Goal: Information Seeking & Learning: Learn about a topic

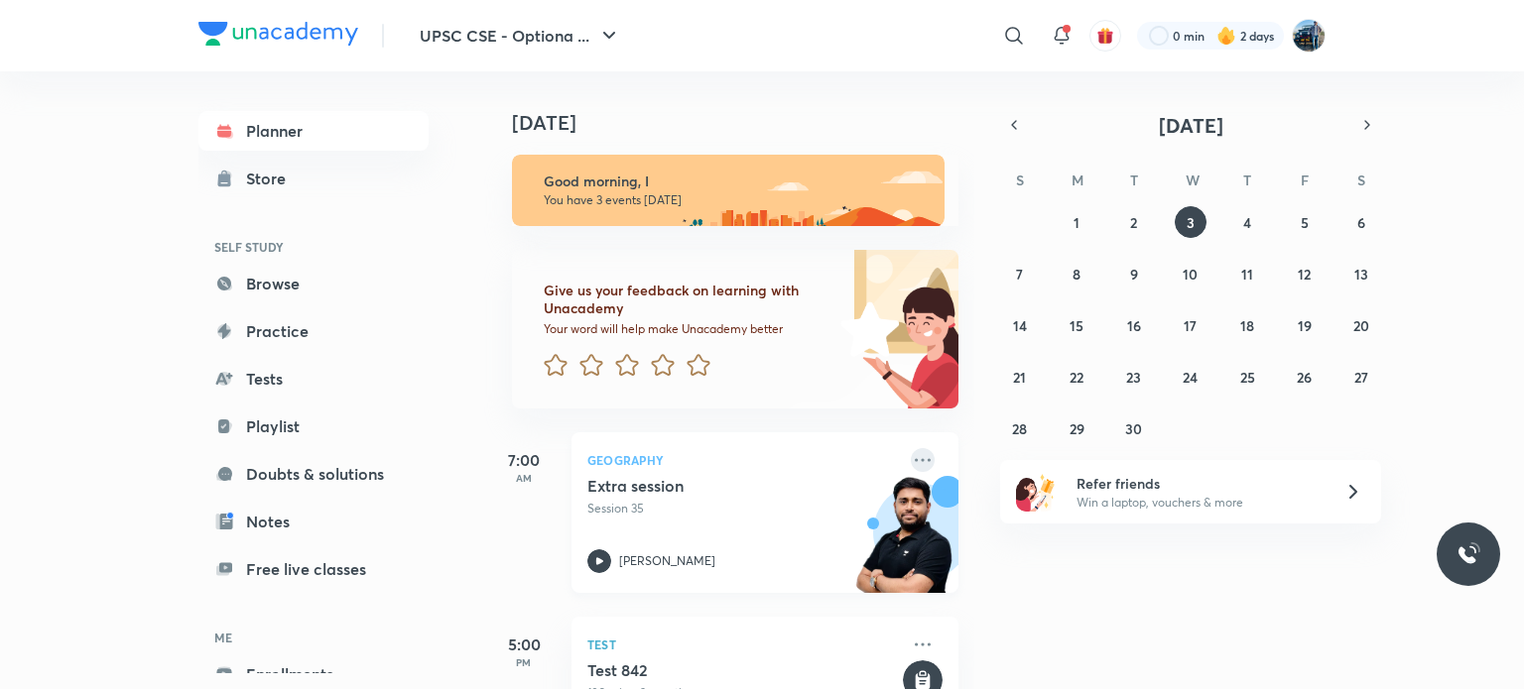
click at [915, 459] on icon at bounding box center [923, 459] width 16 height 3
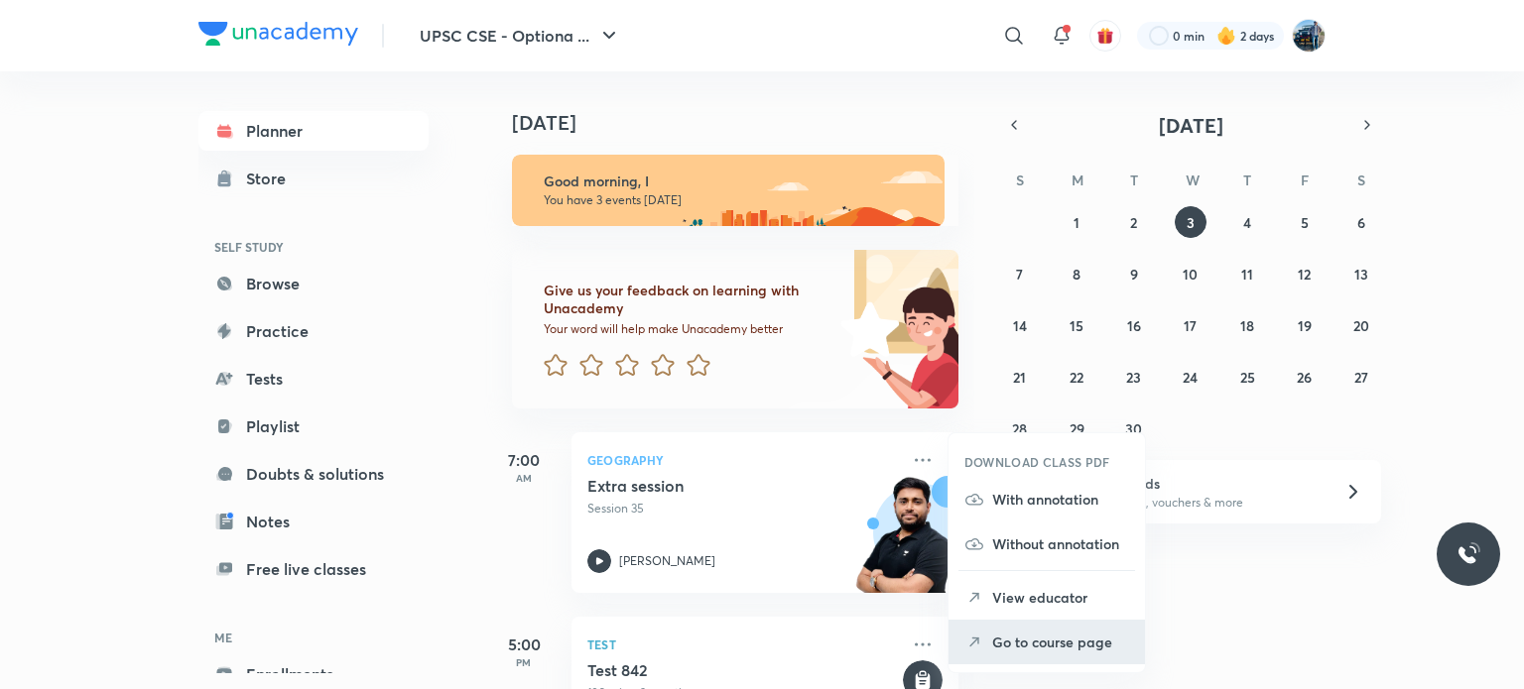
click at [1013, 635] on p "Go to course page" at bounding box center [1060, 642] width 137 height 21
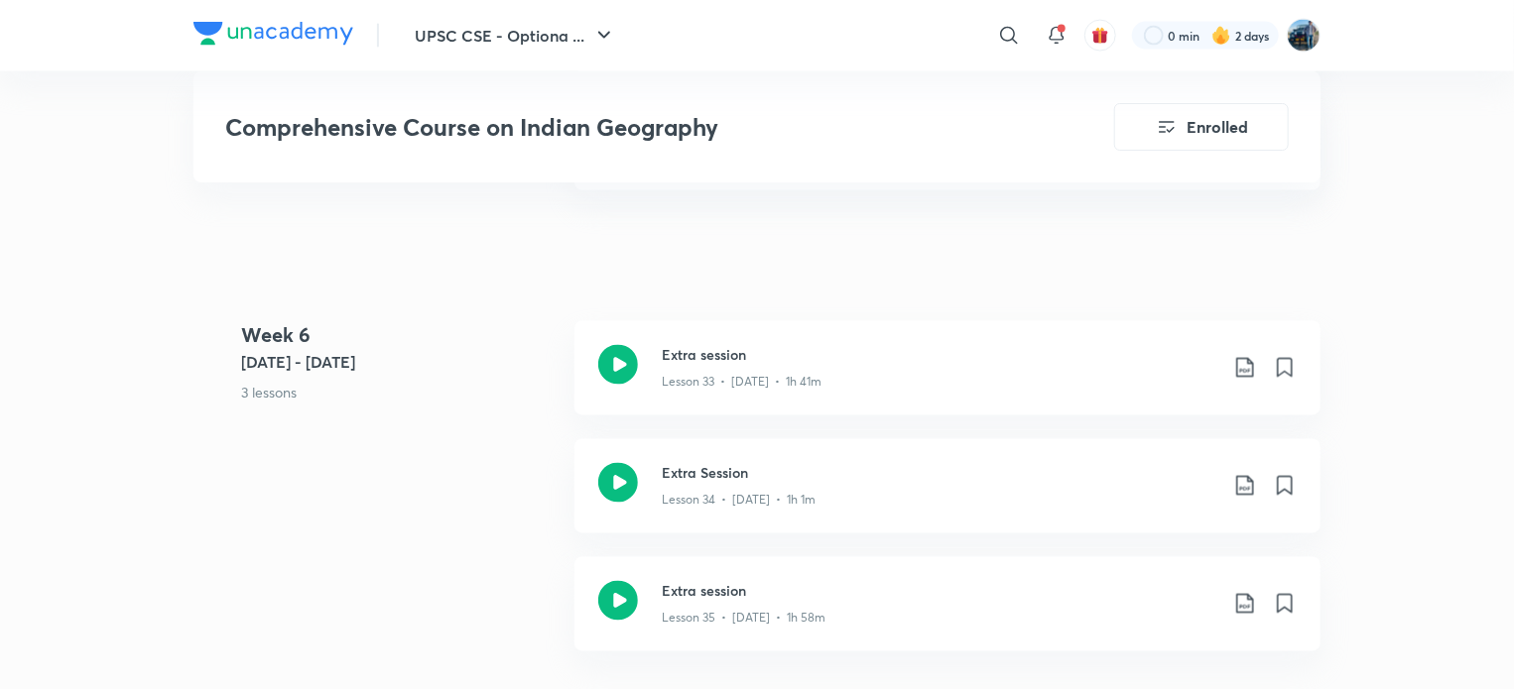
scroll to position [5400, 0]
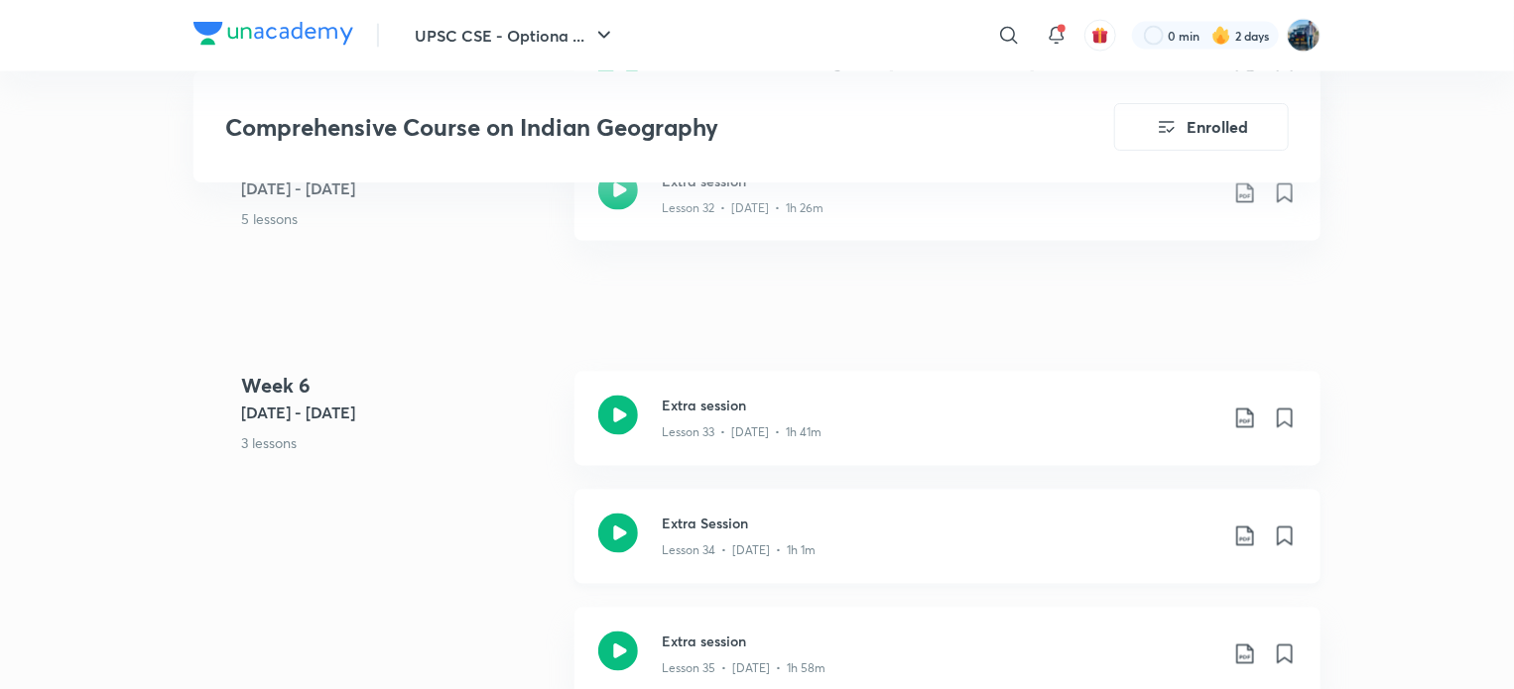
click at [1181, 535] on div "Lesson 34 • [DATE] • 1h 1m" at bounding box center [939, 548] width 555 height 26
click at [708, 661] on p "Lesson 35 • [DATE] • 1h 58m" at bounding box center [744, 670] width 164 height 18
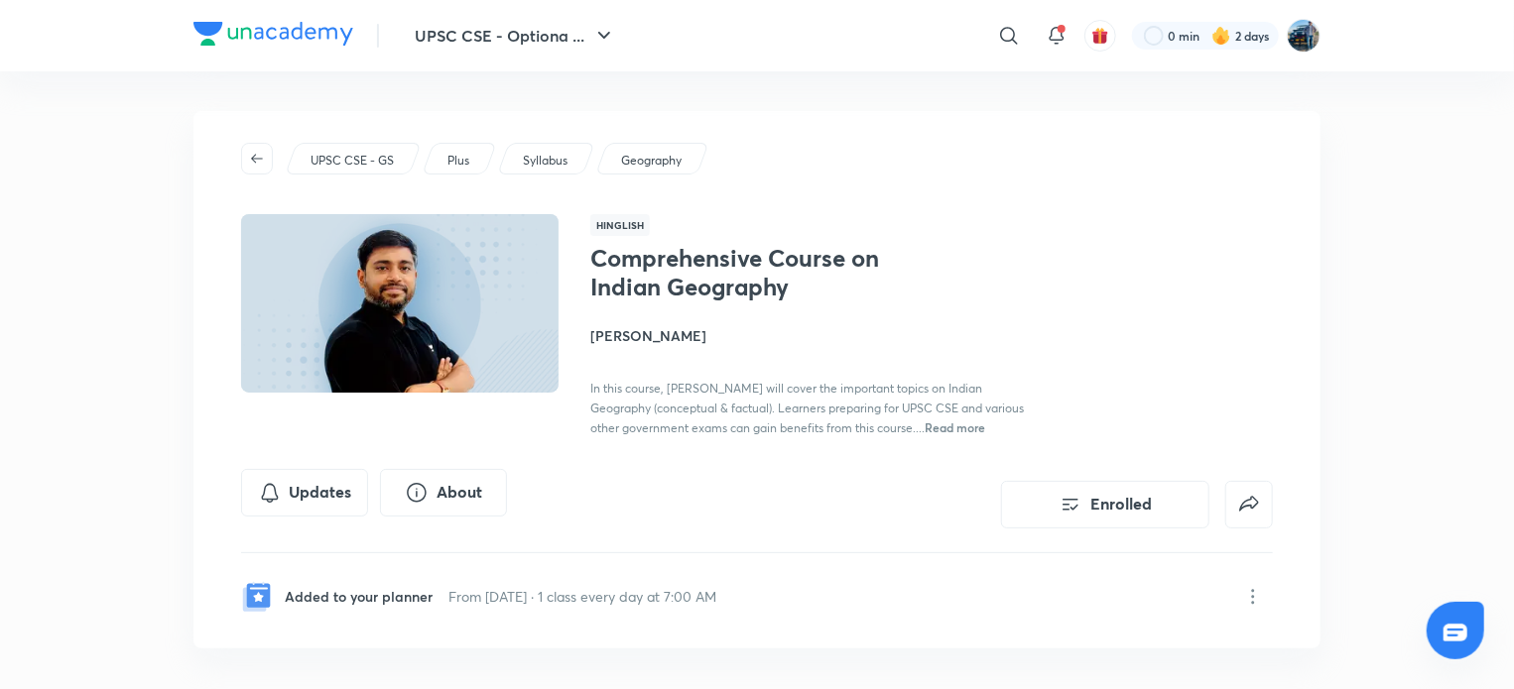
click at [636, 335] on h4 "[PERSON_NAME]" at bounding box center [812, 335] width 444 height 21
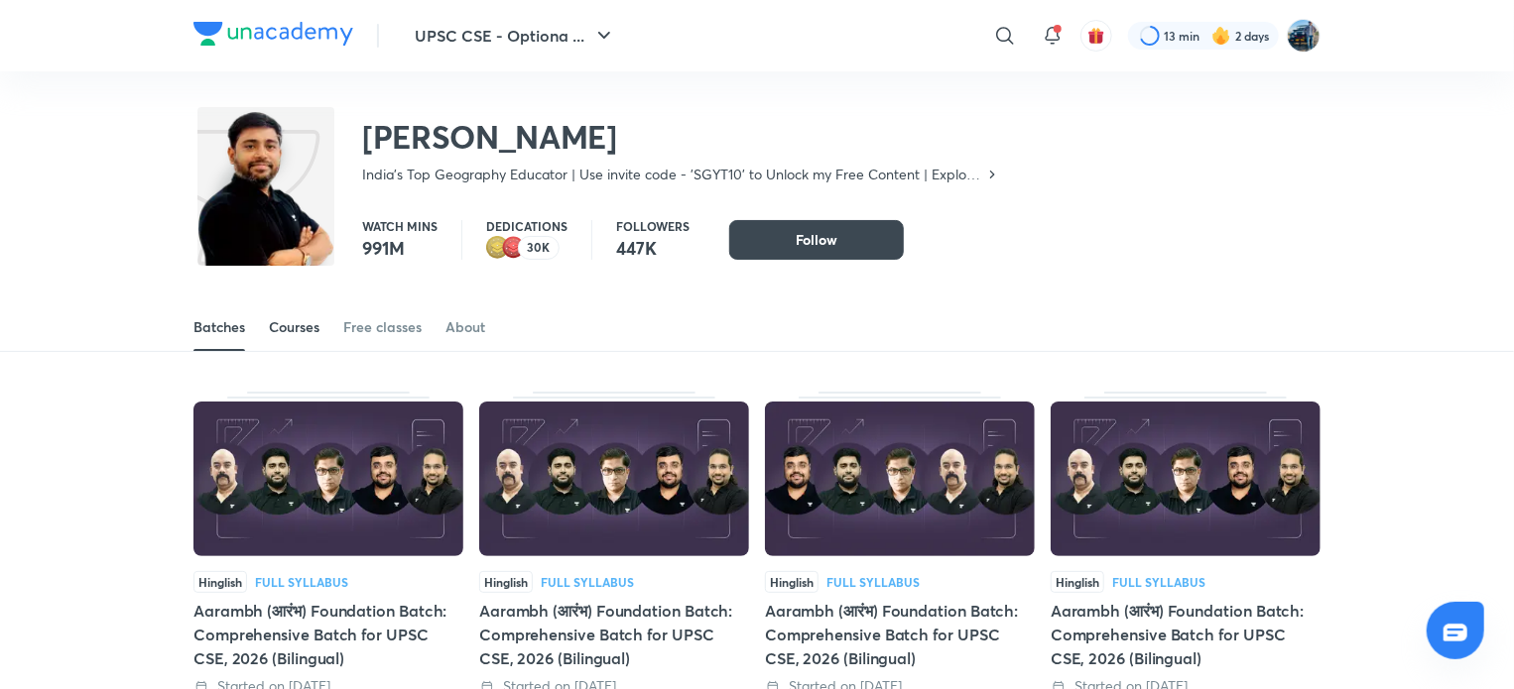
click at [310, 338] on link "Courses" at bounding box center [294, 328] width 51 height 48
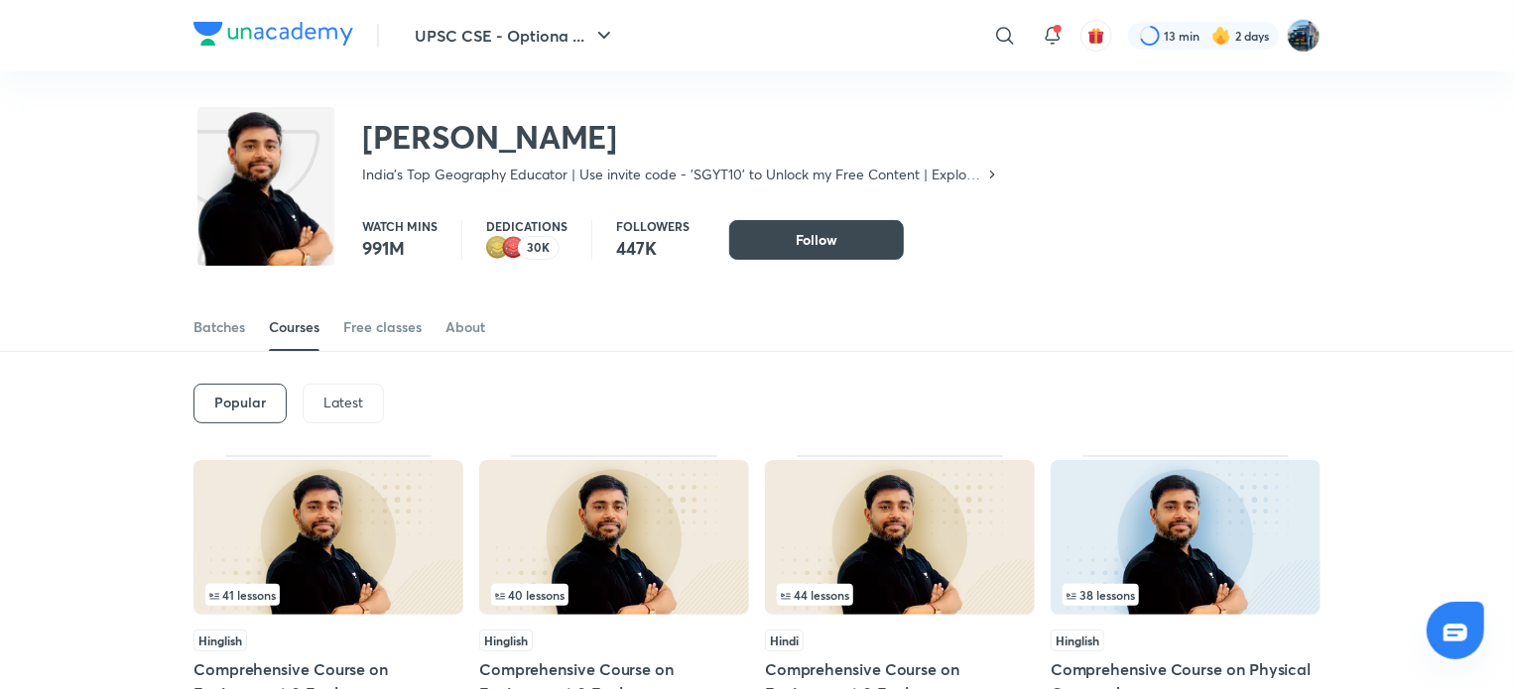
click at [339, 405] on p "Latest" at bounding box center [343, 403] width 40 height 16
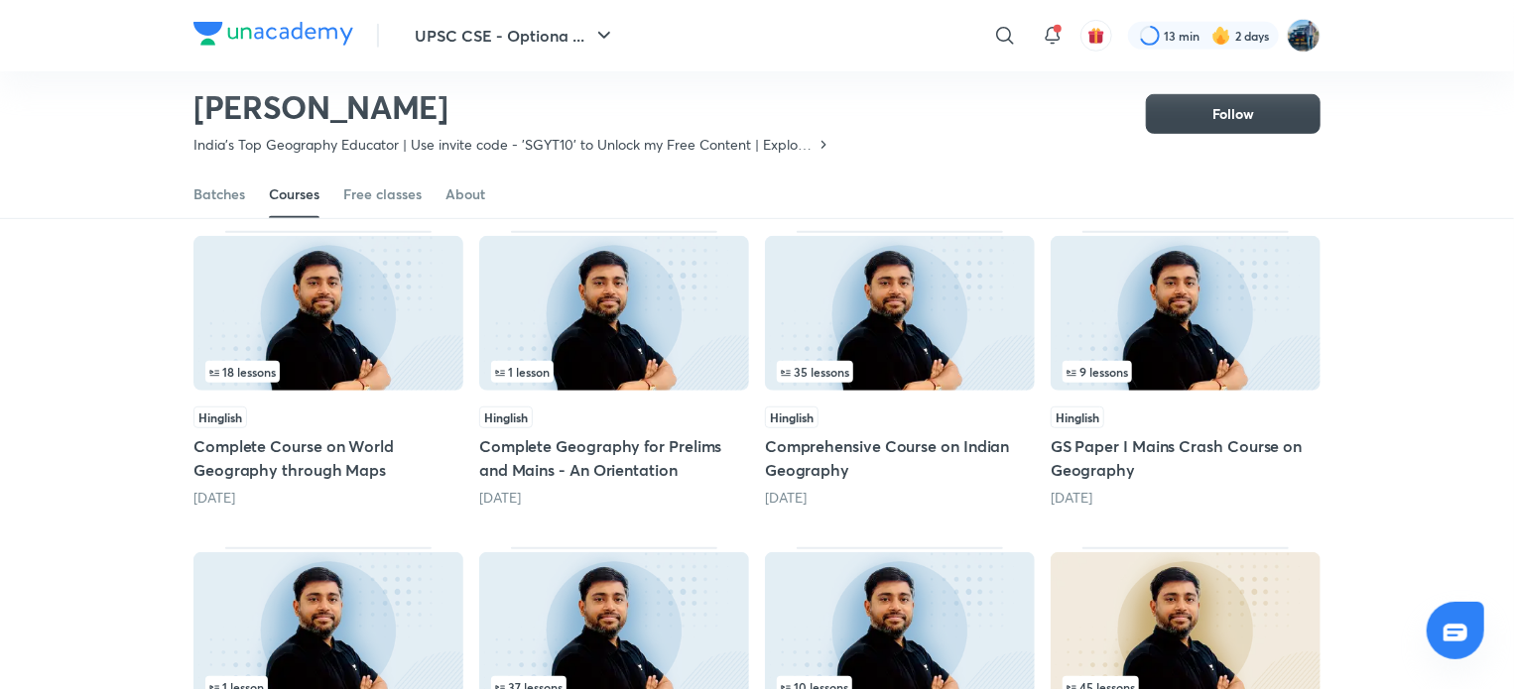
scroll to position [502, 0]
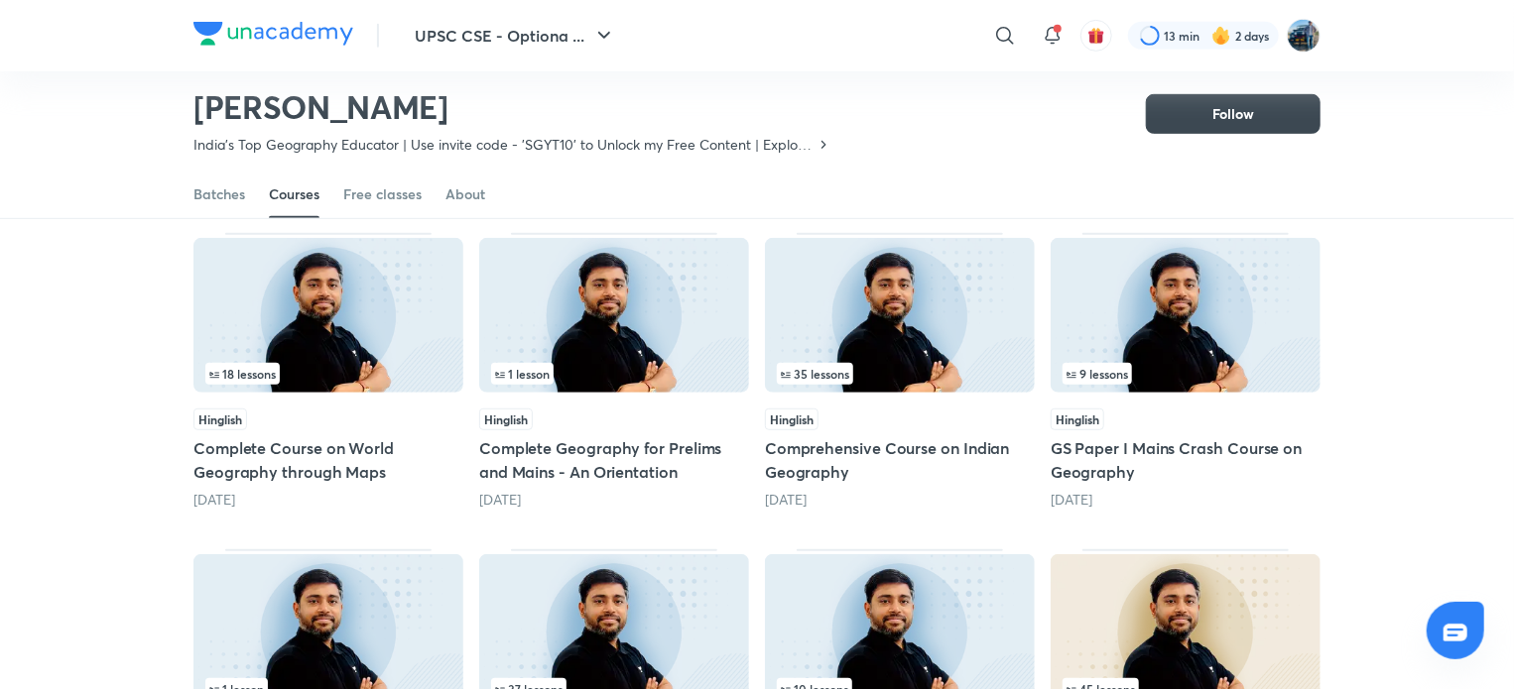
click at [419, 318] on img at bounding box center [328, 315] width 270 height 155
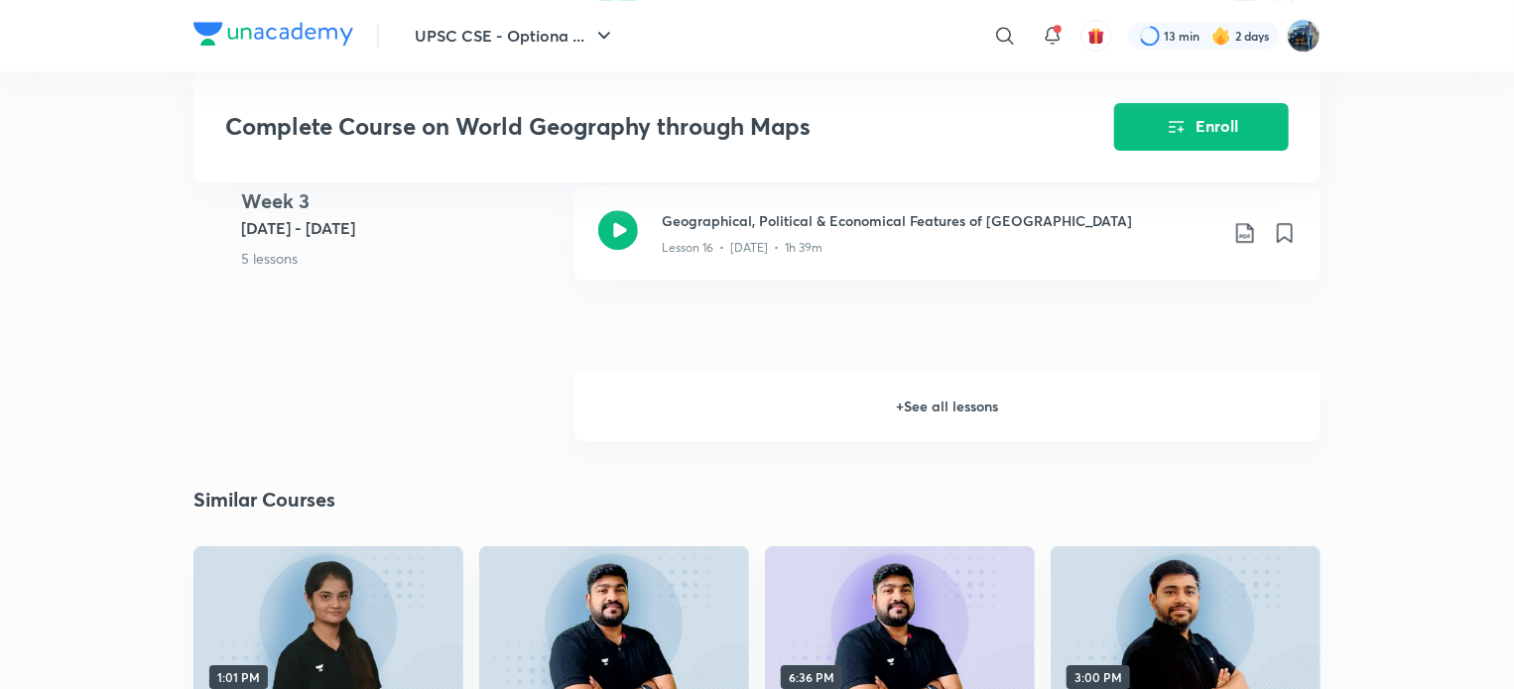
scroll to position [3011, 0]
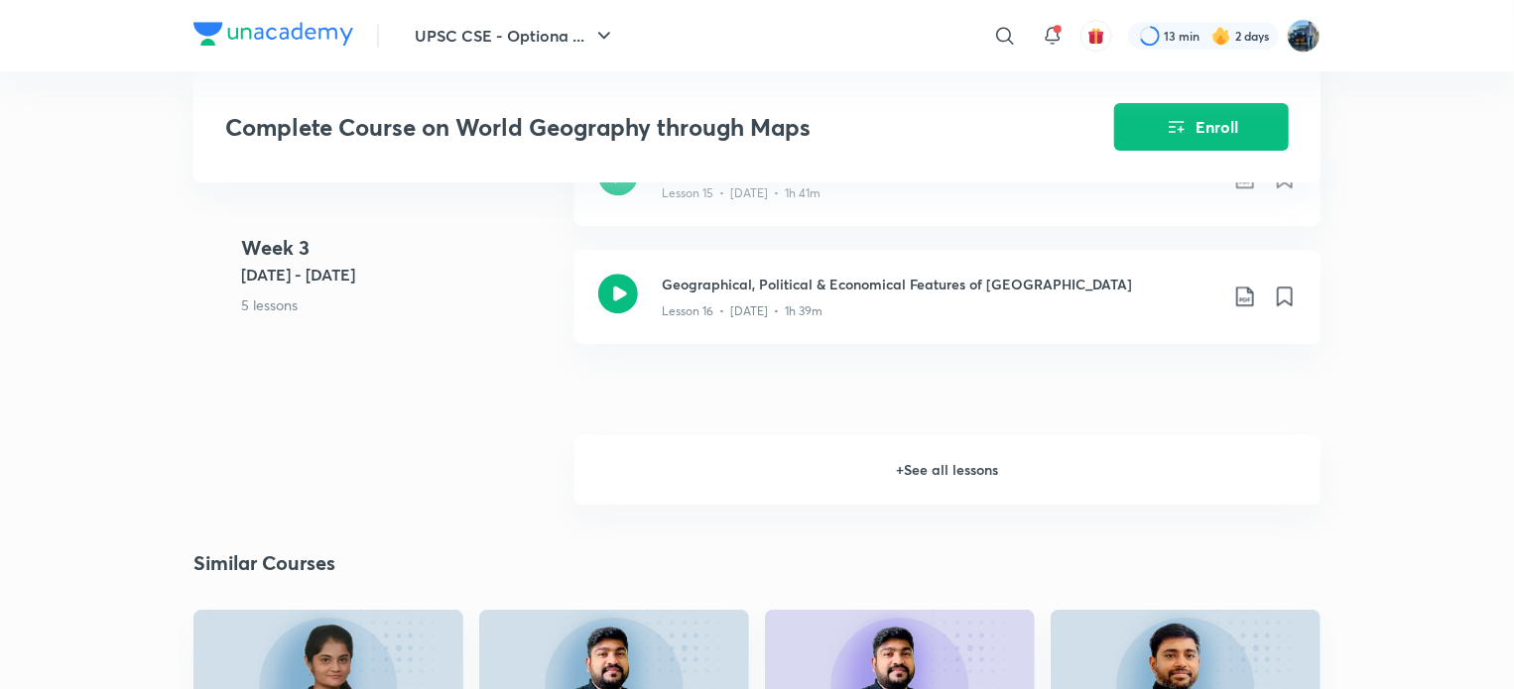
click at [1195, 455] on h6 "+ See all lessons" at bounding box center [947, 469] width 746 height 69
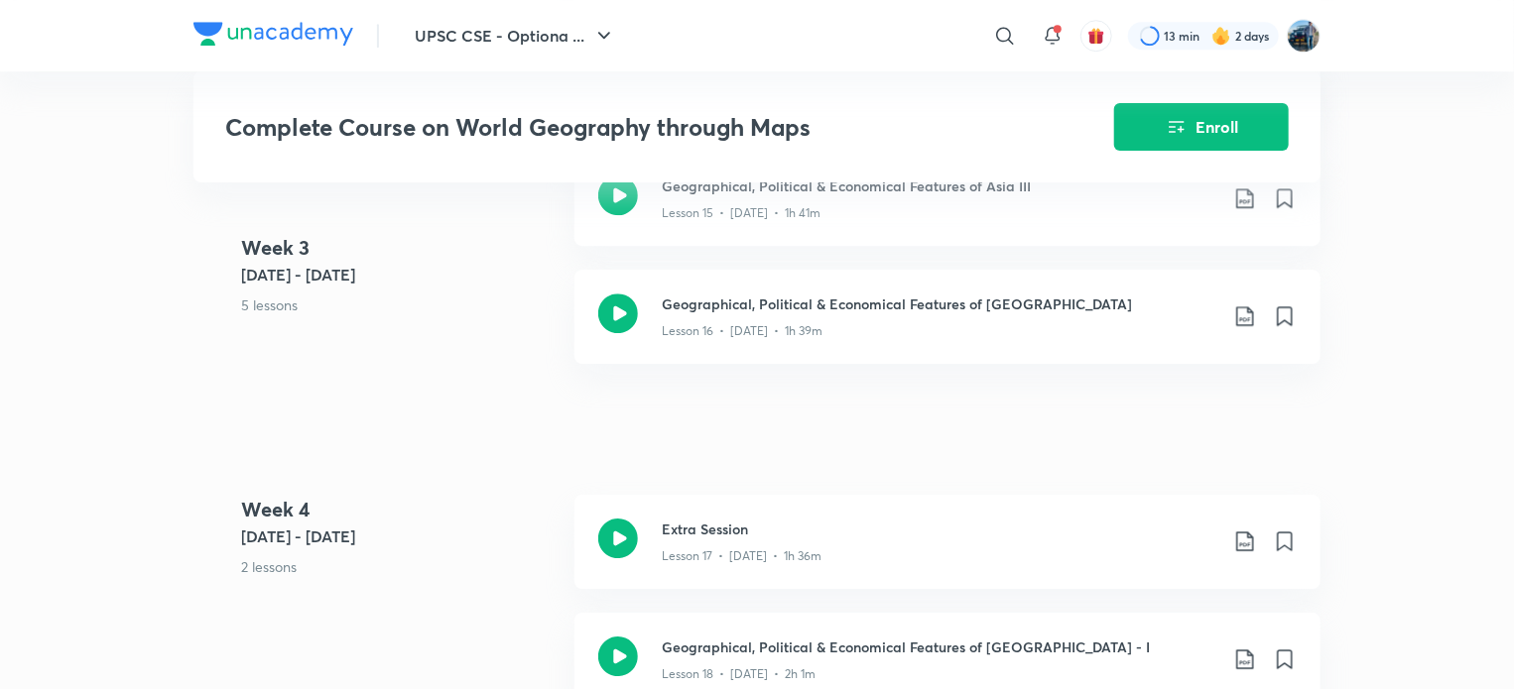
scroll to position [2834, 0]
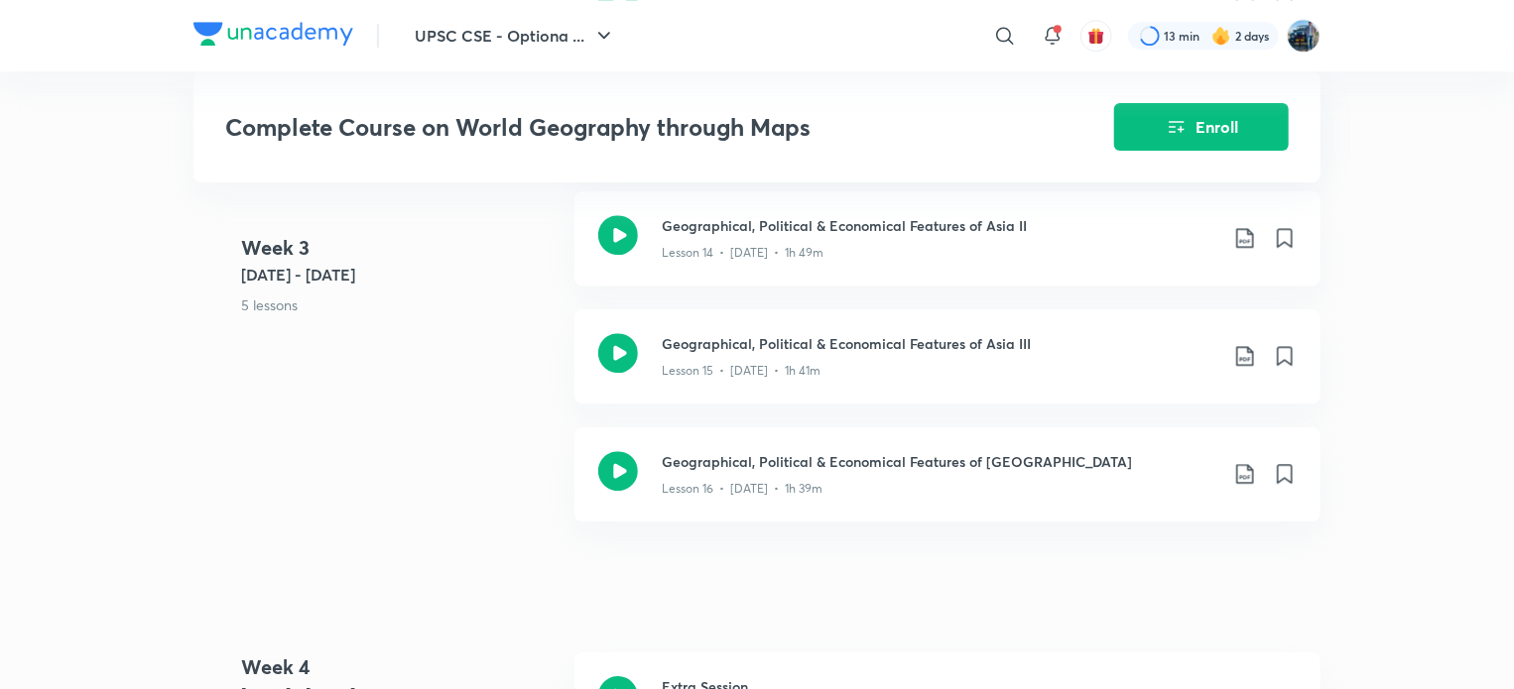
scroll to position [502, 0]
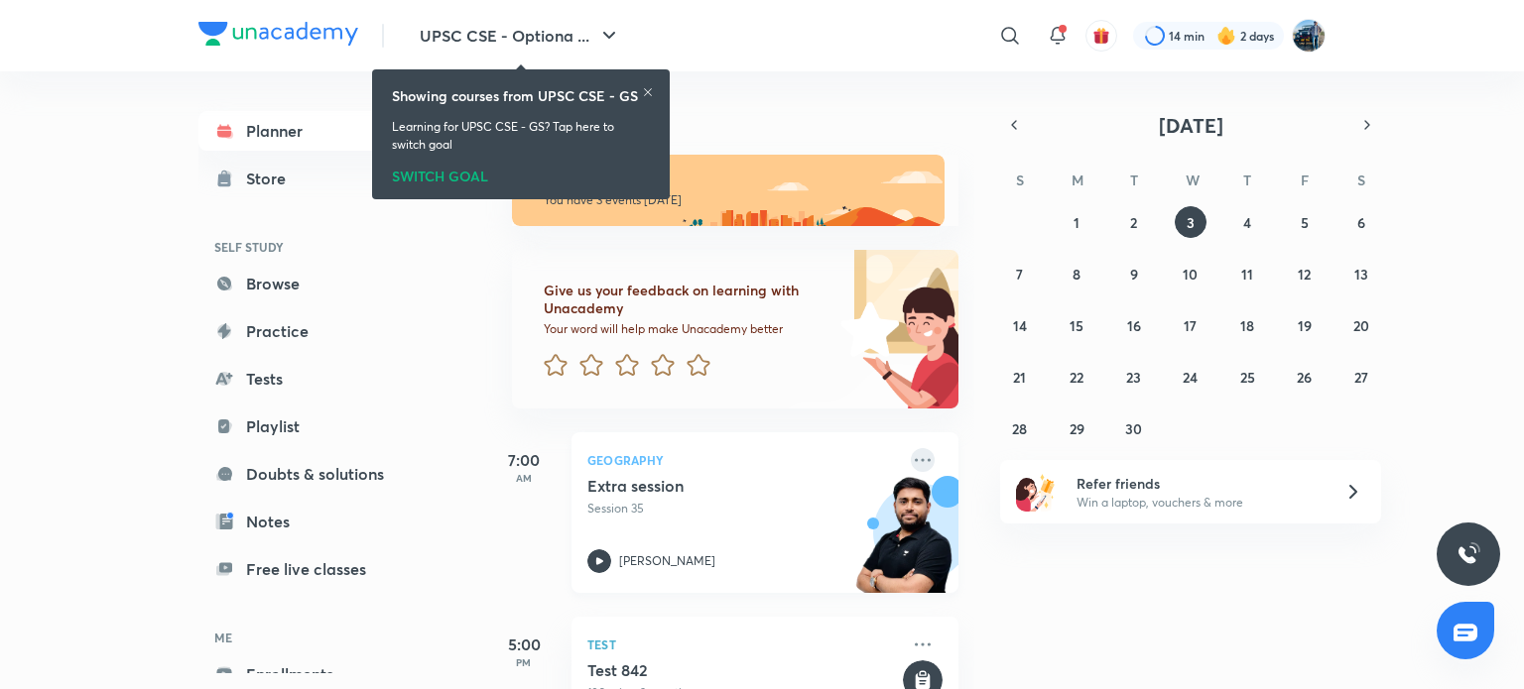
click at [911, 458] on icon at bounding box center [923, 460] width 24 height 24
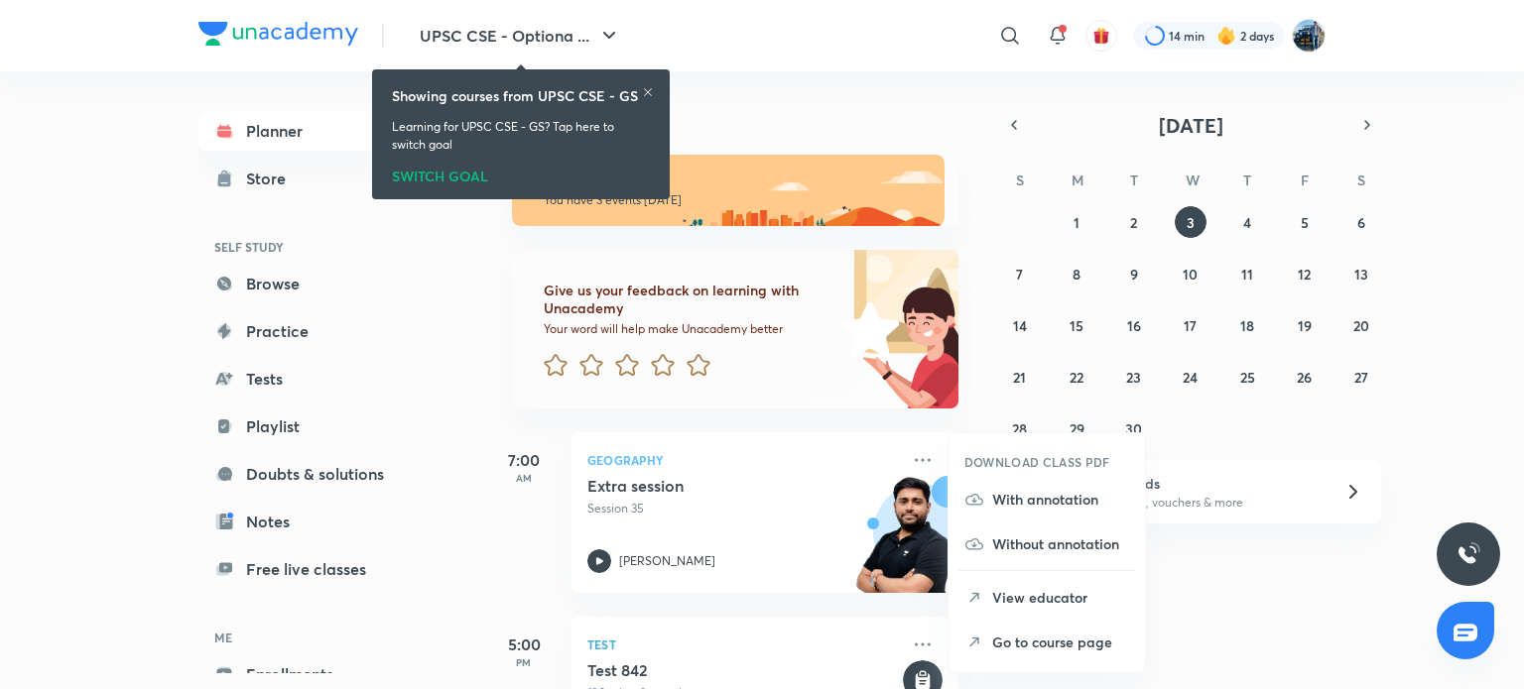
click at [983, 653] on li "Go to course page" at bounding box center [1046, 642] width 196 height 45
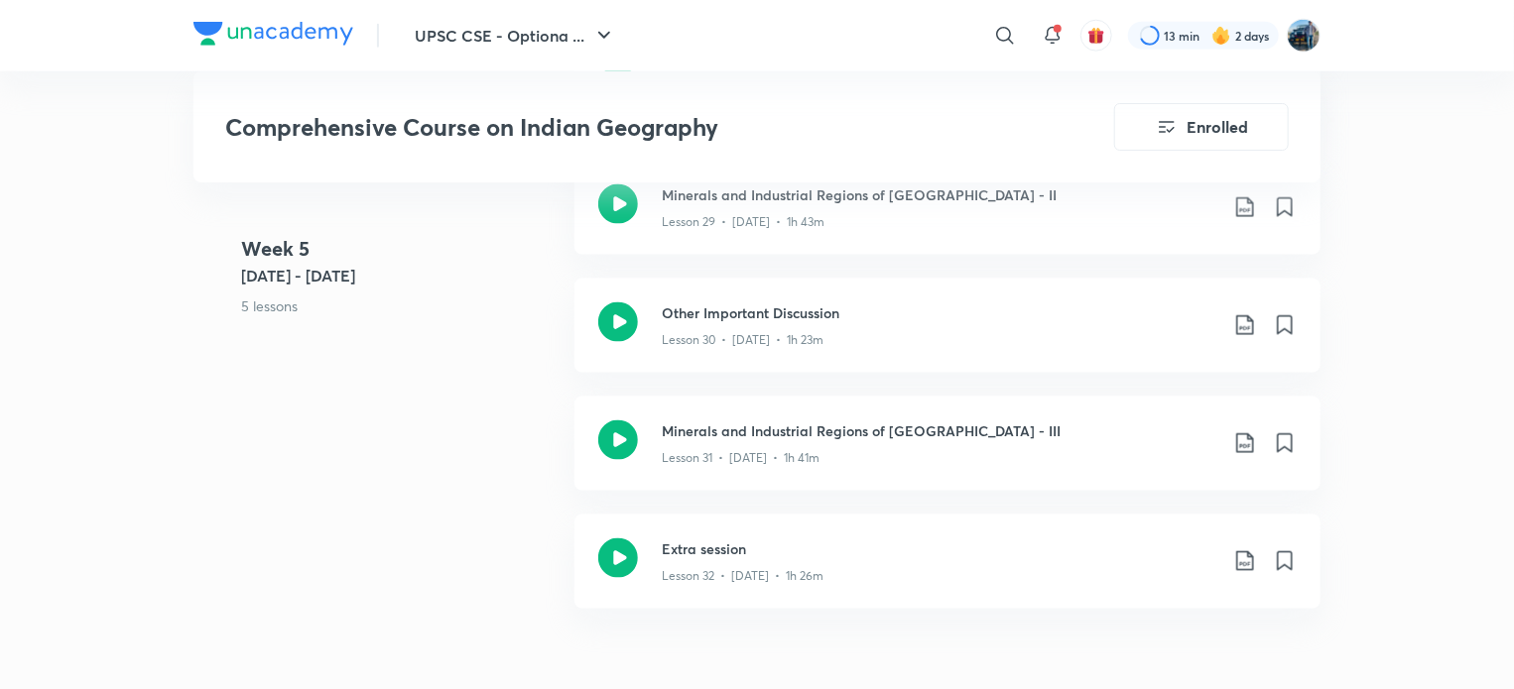
scroll to position [5643, 0]
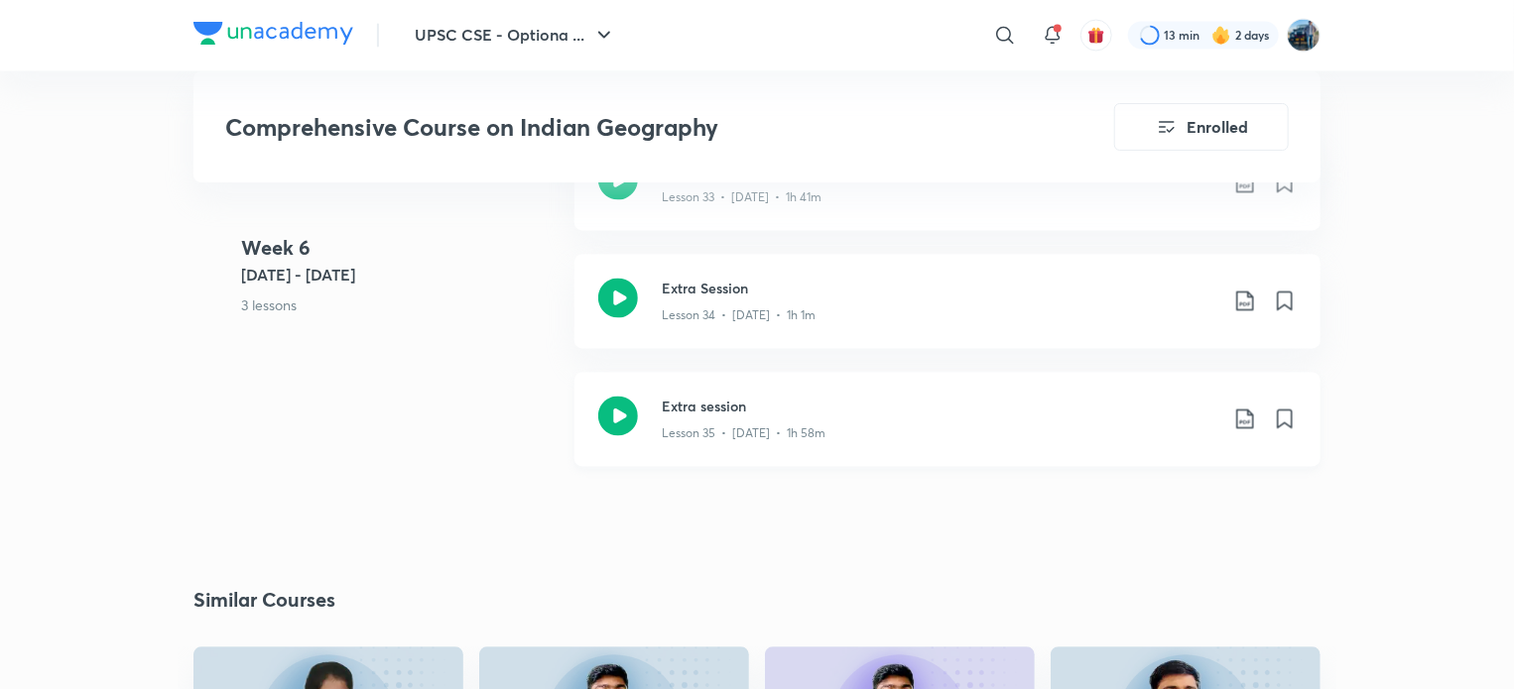
click at [1047, 418] on div "Lesson 35 • Jul 9 • 1h 58m" at bounding box center [939, 431] width 555 height 26
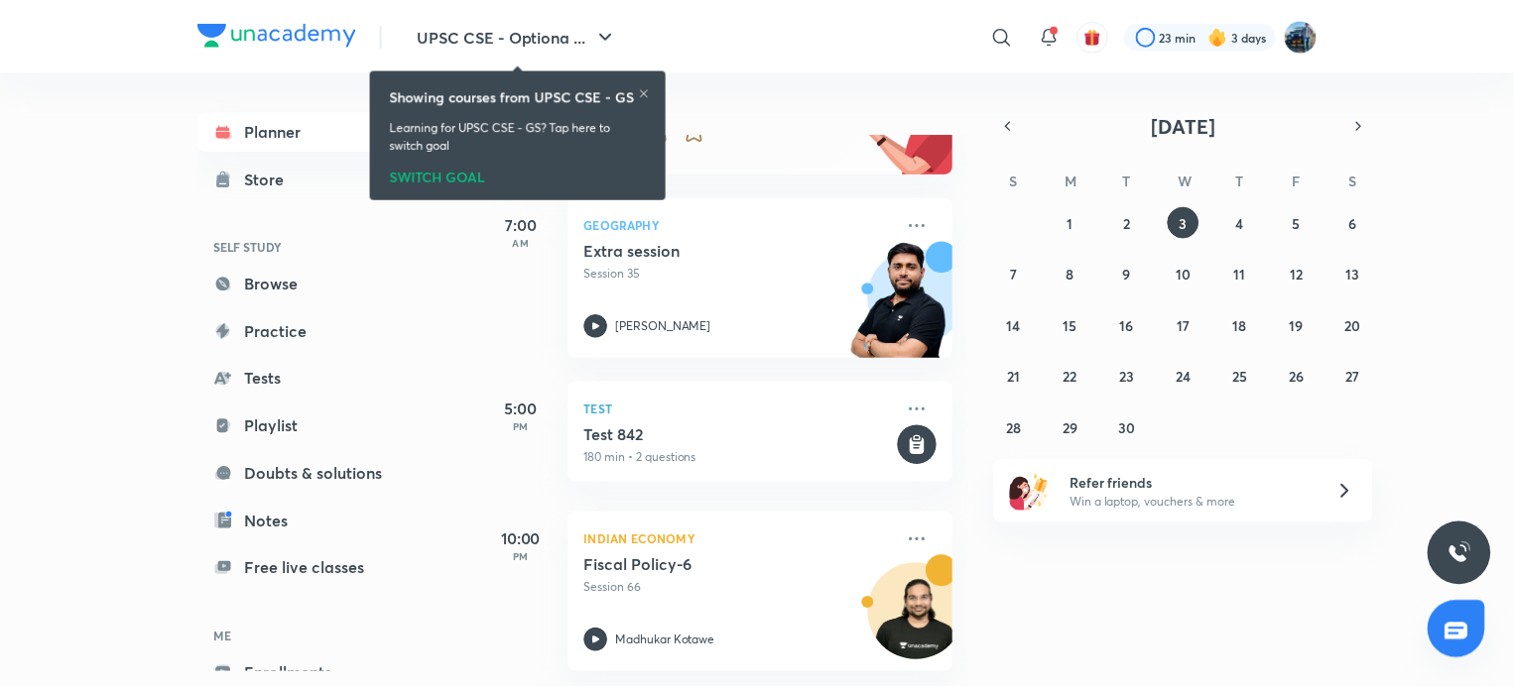
scroll to position [250, 0]
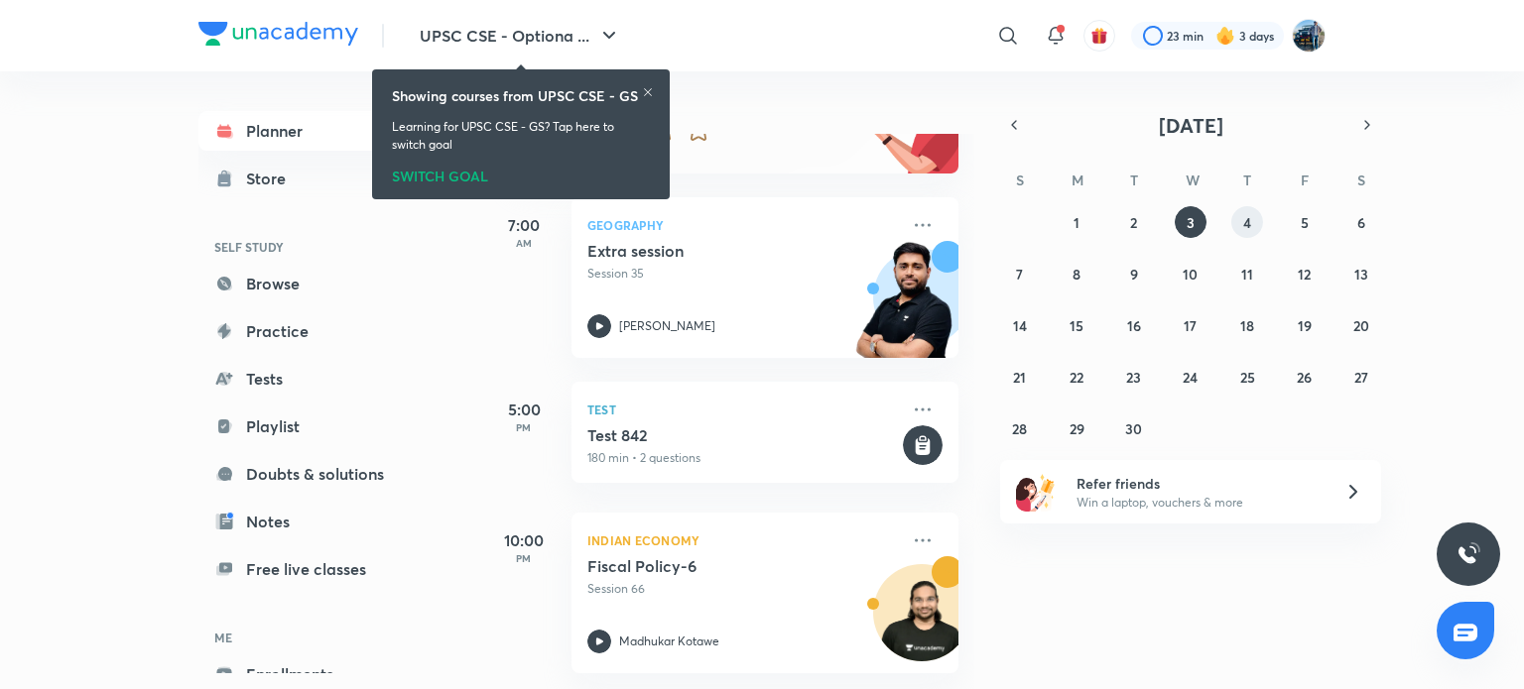
click at [1250, 228] on abbr "4" at bounding box center [1247, 222] width 8 height 19
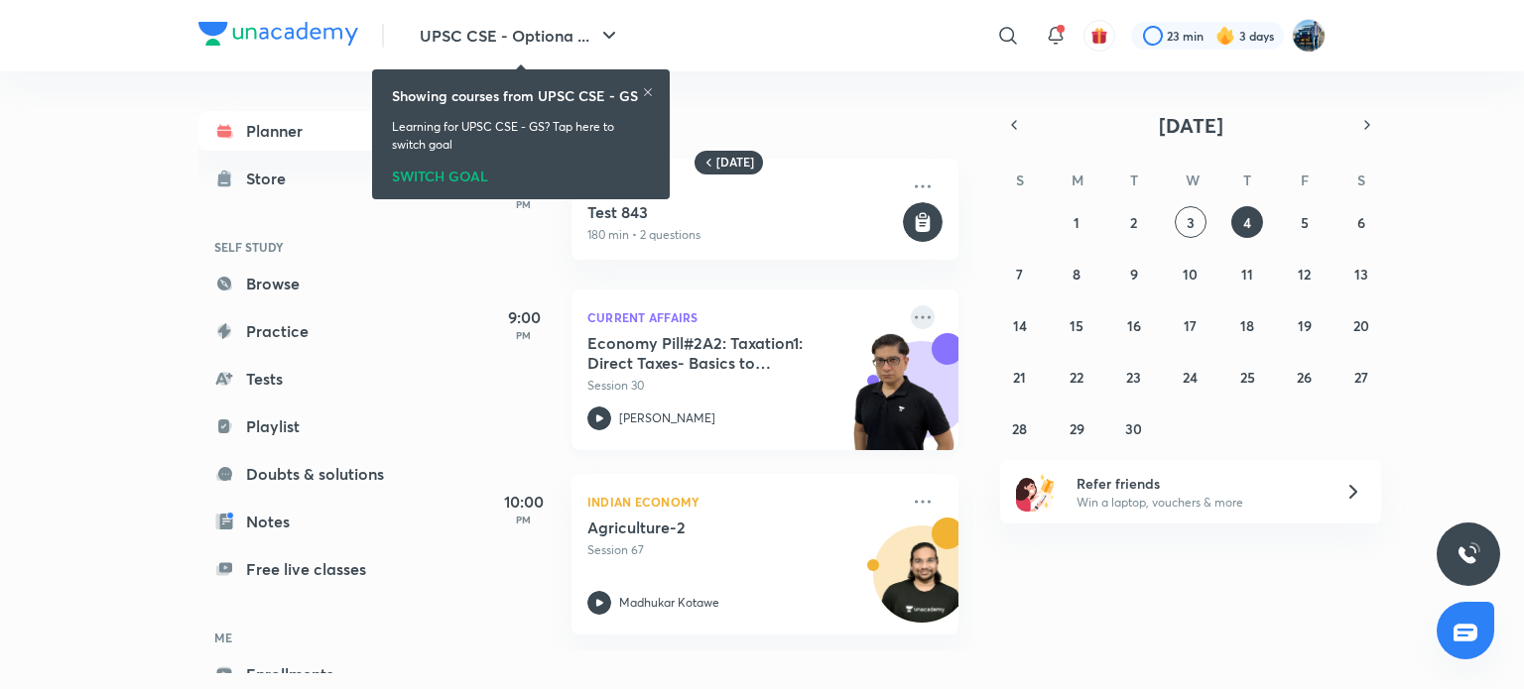
click at [915, 316] on icon at bounding box center [923, 316] width 16 height 3
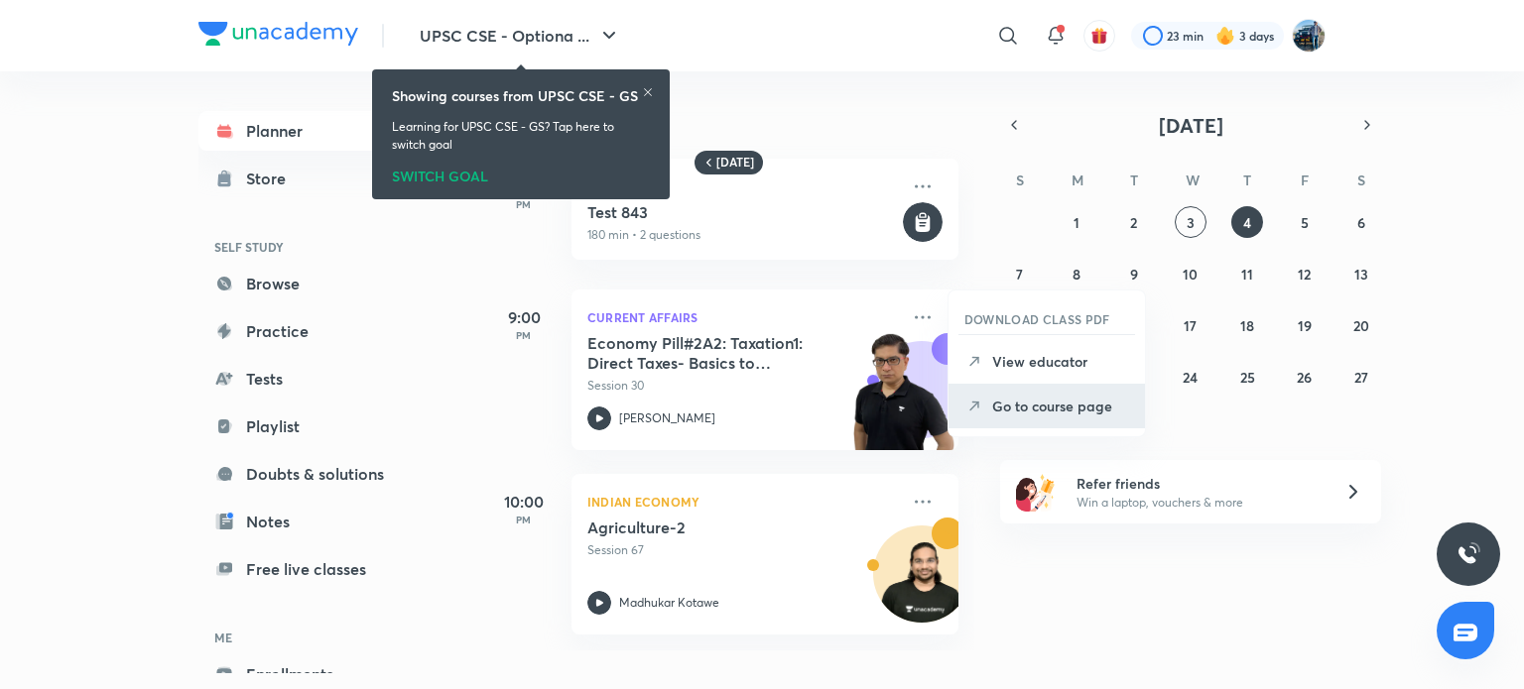
click at [995, 420] on li "Go to course page" at bounding box center [1046, 406] width 196 height 45
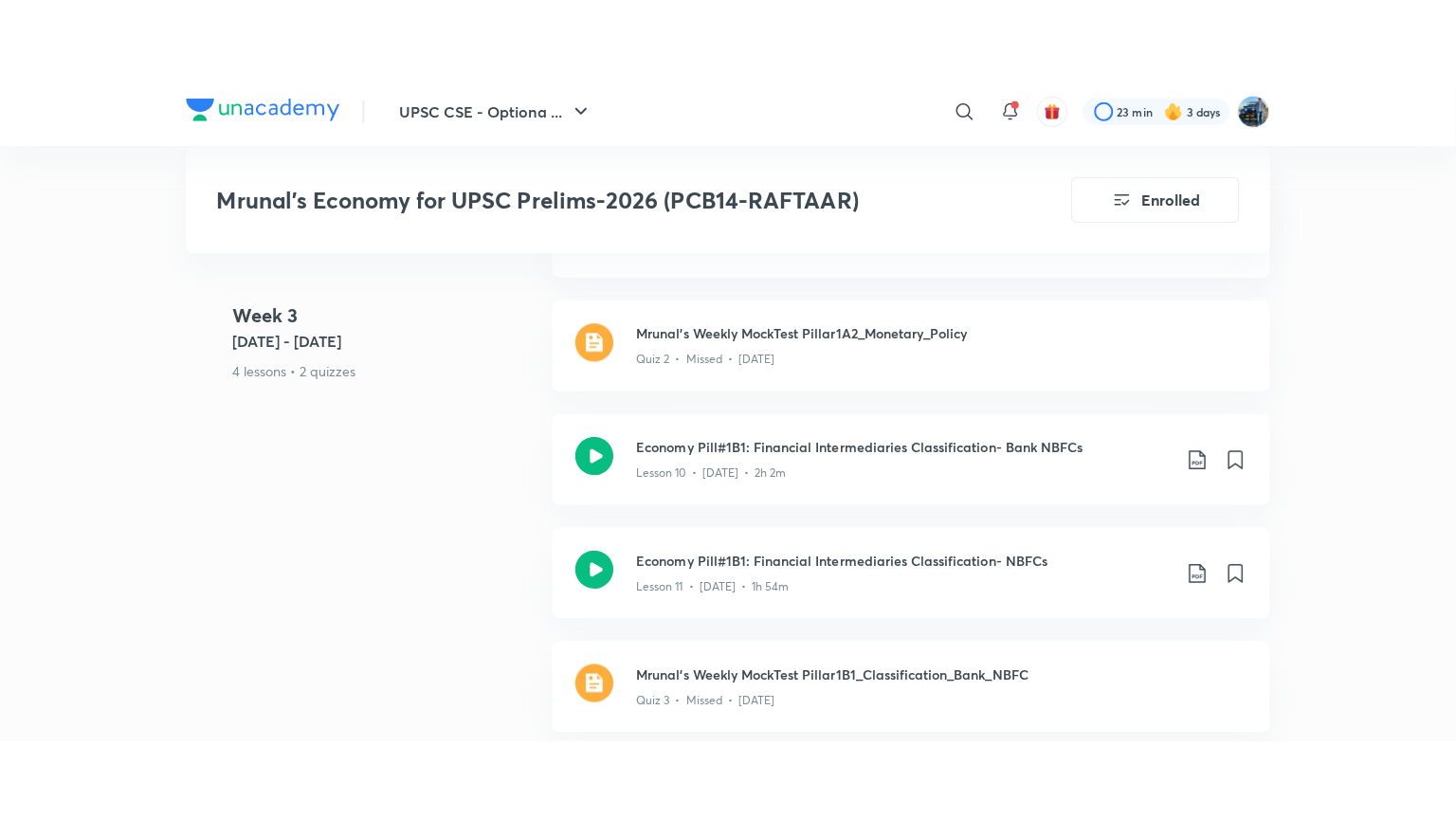
scroll to position [2398, 0]
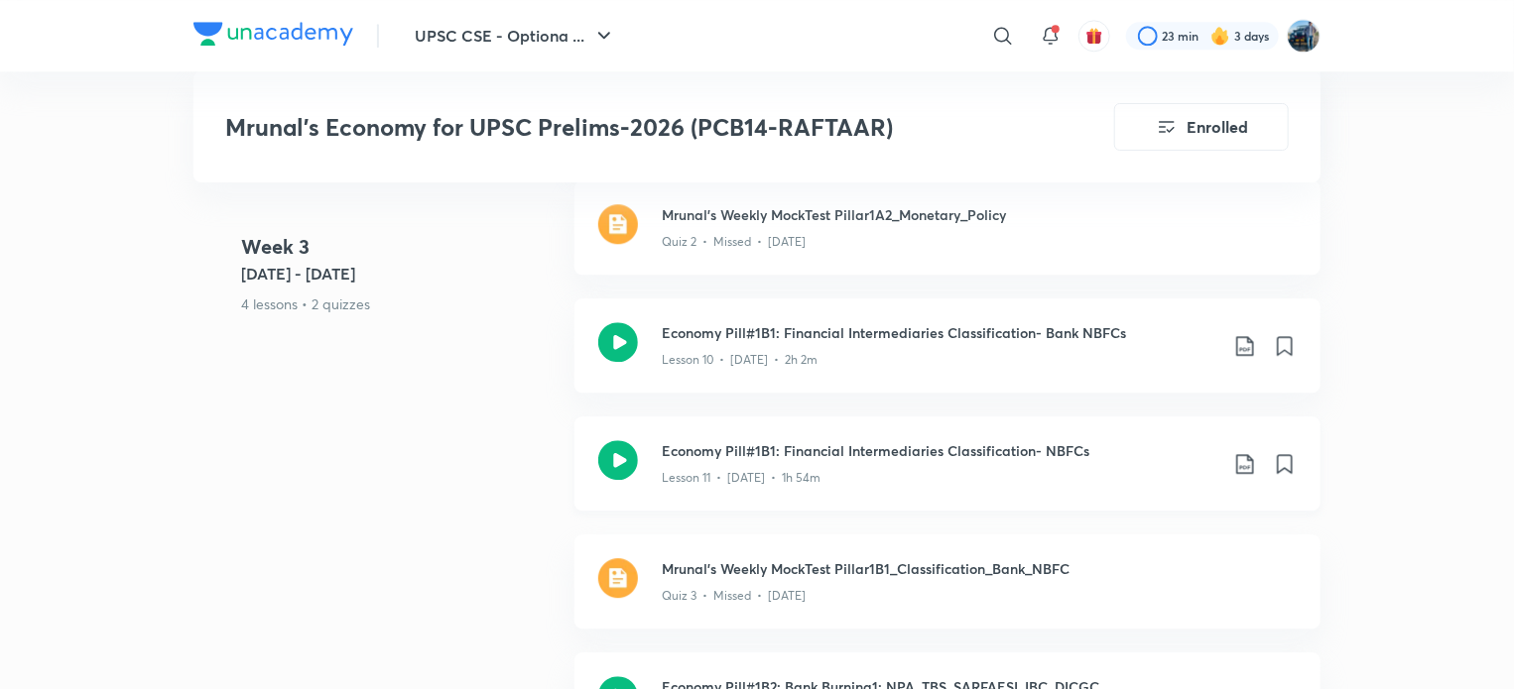
click at [1114, 487] on div "Lesson 11 • Aug 1 • 1h 54m" at bounding box center [939, 474] width 555 height 26
